Goal: Task Accomplishment & Management: Manage account settings

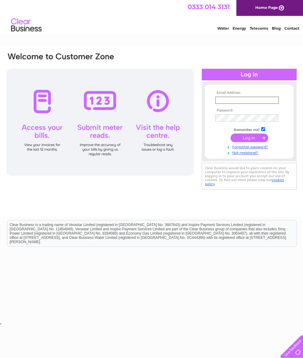
type input "[EMAIL_ADDRESS][DOMAIN_NAME]"
click at [249, 140] on input "submit" at bounding box center [249, 138] width 38 height 9
click at [254, 138] on input "submit" at bounding box center [249, 137] width 38 height 9
click at [247, 139] on input "submit" at bounding box center [249, 137] width 38 height 9
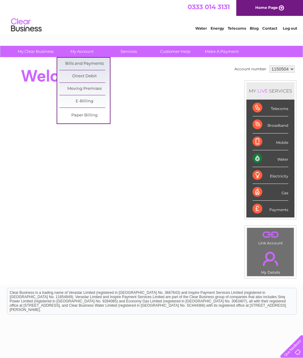
click at [87, 61] on link "Bills and Payments" at bounding box center [84, 64] width 50 height 12
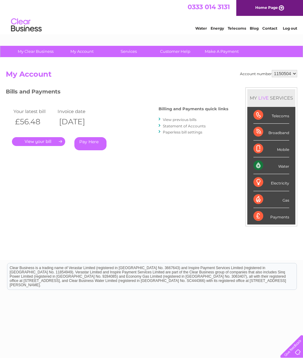
click at [40, 142] on link "." at bounding box center [38, 141] width 53 height 9
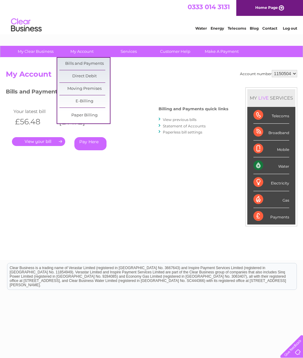
click at [80, 61] on link "Bills and Payments" at bounding box center [84, 64] width 50 height 12
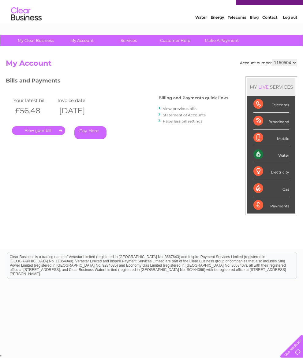
scroll to position [18, 0]
click at [168, 106] on link "View previous bills" at bounding box center [180, 108] width 34 height 5
